Goal: Information Seeking & Learning: Find specific fact

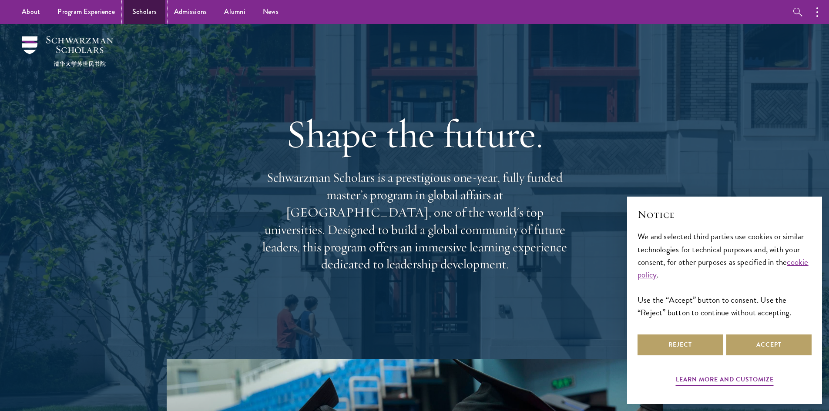
click at [144, 14] on link "Scholars" at bounding box center [145, 12] width 42 height 24
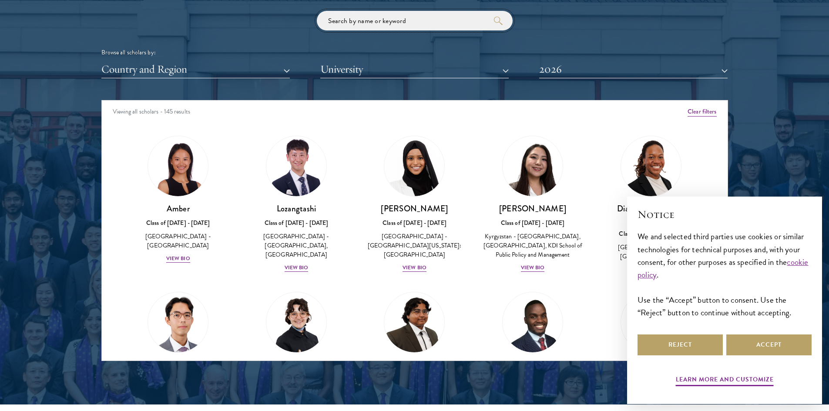
click at [346, 27] on input "search" at bounding box center [415, 21] width 196 height 20
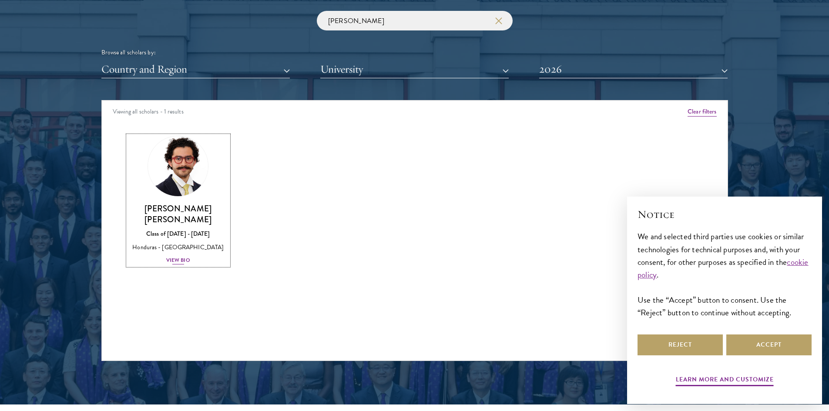
click at [199, 208] on h3 "[PERSON_NAME] [PERSON_NAME]" at bounding box center [178, 214] width 101 height 22
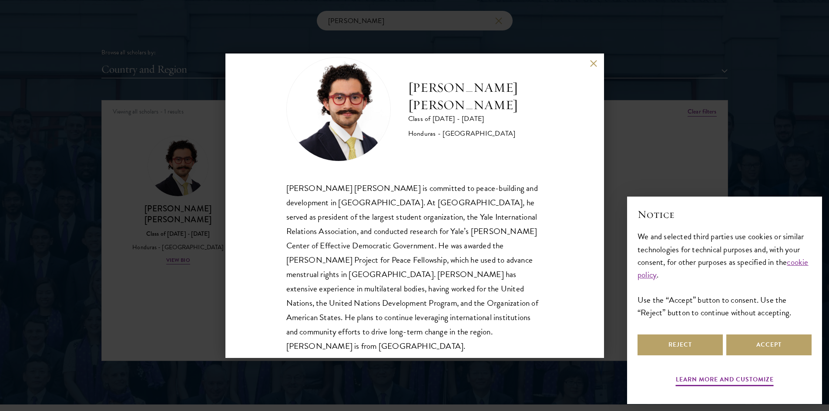
scroll to position [30, 0]
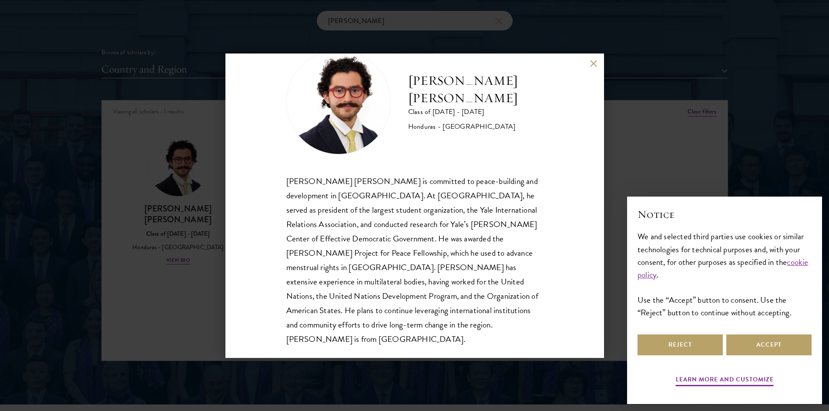
click at [597, 59] on div "[PERSON_NAME] [PERSON_NAME] Class of [DATE] - [DATE] [GEOGRAPHIC_DATA] - [GEOGR…" at bounding box center [414, 206] width 379 height 305
click at [591, 64] on button at bounding box center [593, 63] width 7 height 7
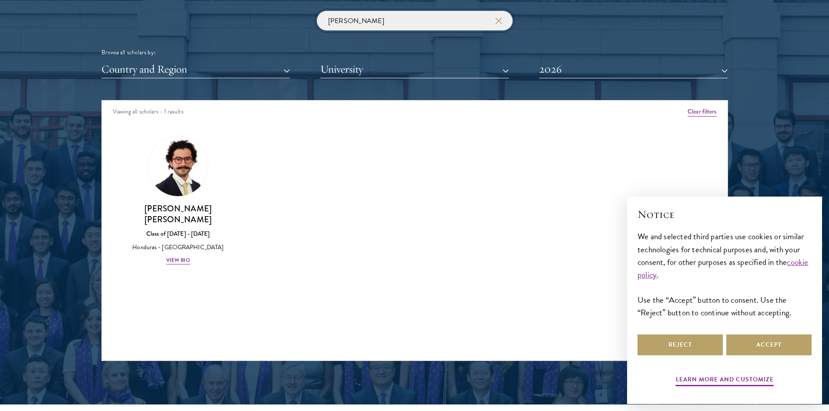
click at [370, 26] on input "[PERSON_NAME]" at bounding box center [415, 21] width 196 height 20
type input "r"
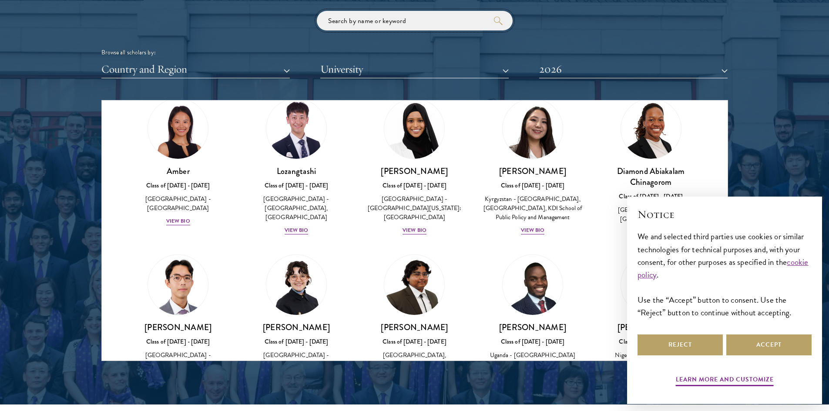
scroll to position [37, 0]
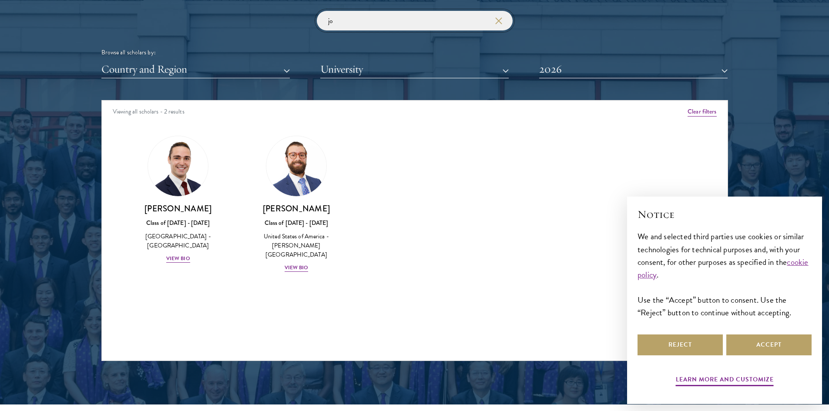
type input "j"
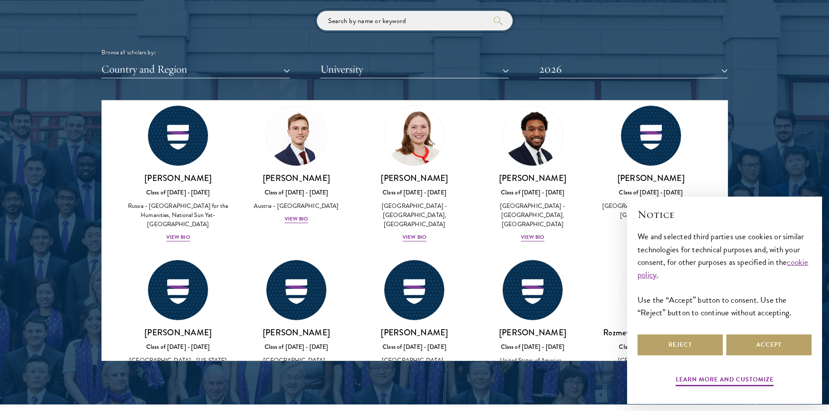
scroll to position [3621, 0]
